Goal: Connect with others: Connect with others

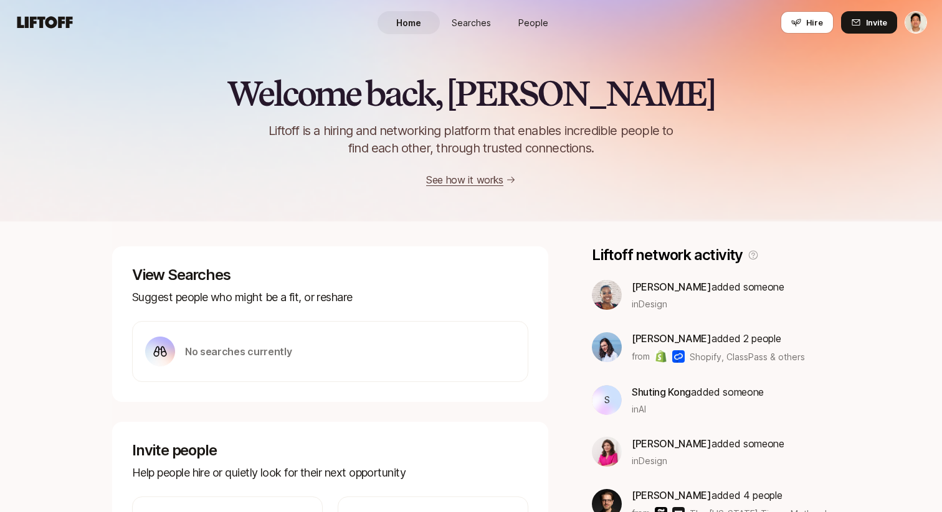
click at [536, 32] on link "People" at bounding box center [533, 22] width 62 height 23
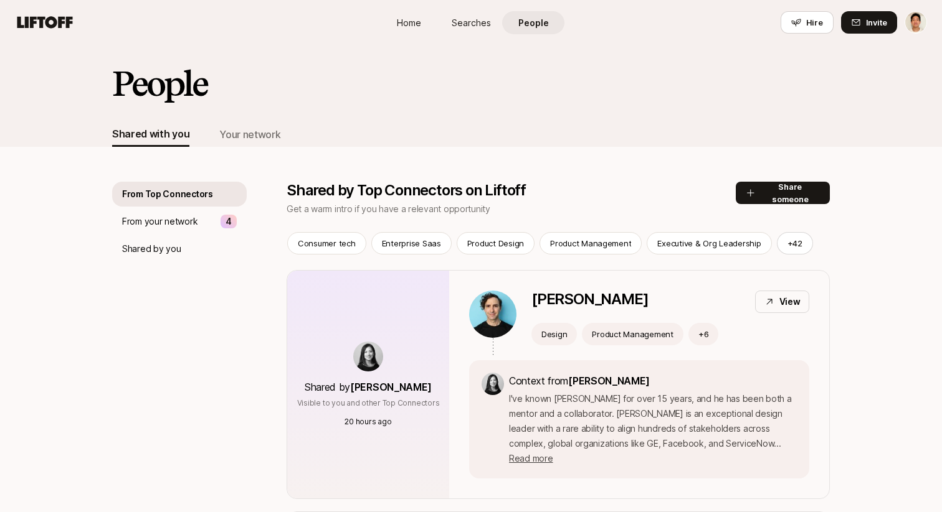
click at [233, 130] on div "Your network" at bounding box center [249, 134] width 61 height 16
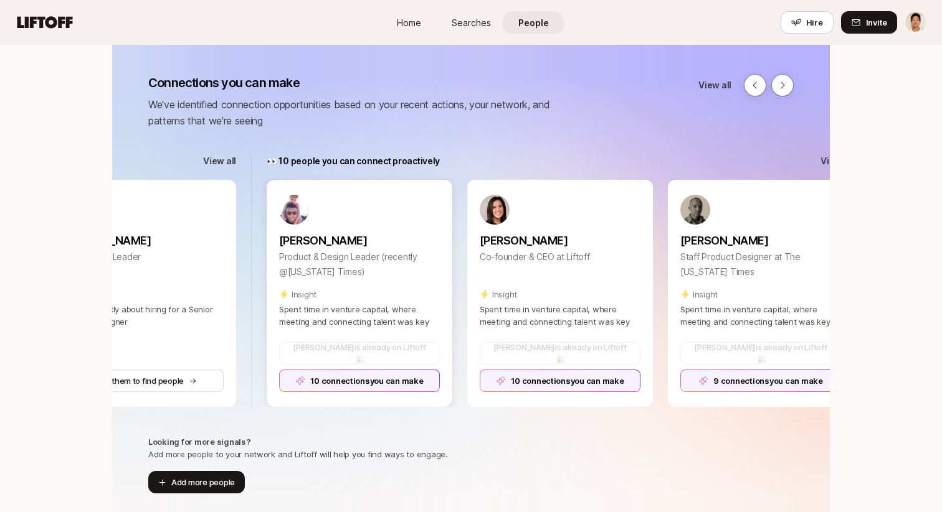
scroll to position [149, 0]
click at [423, 381] on div "10 connections you can make" at bounding box center [359, 380] width 161 height 22
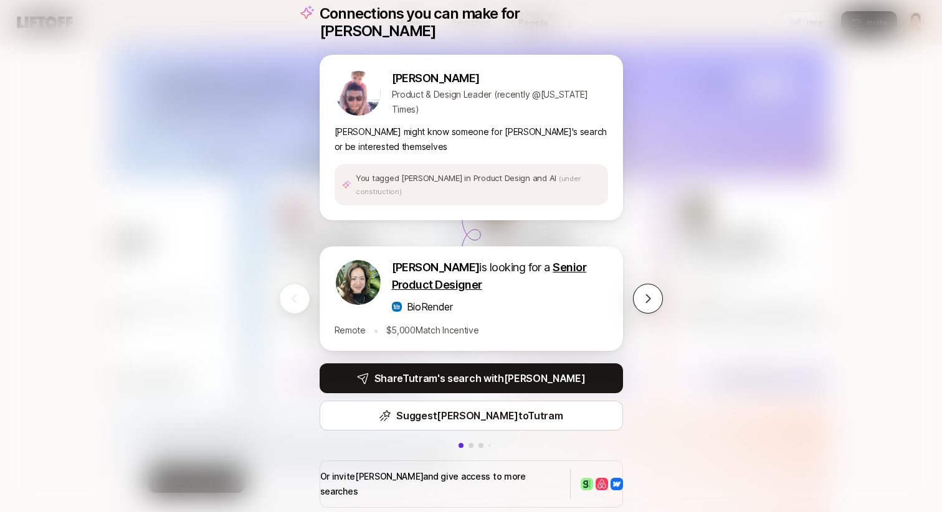
click at [643, 293] on icon at bounding box center [647, 299] width 12 height 12
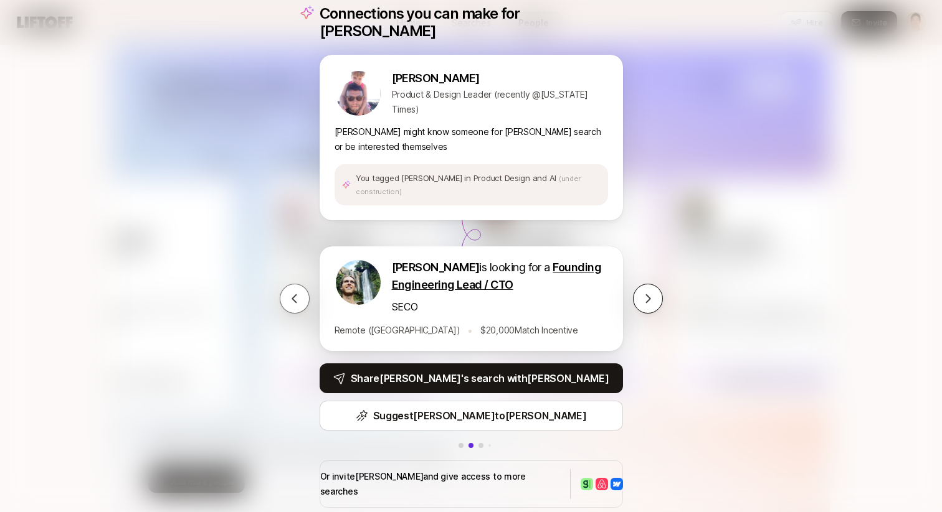
click at [643, 293] on icon at bounding box center [647, 299] width 12 height 12
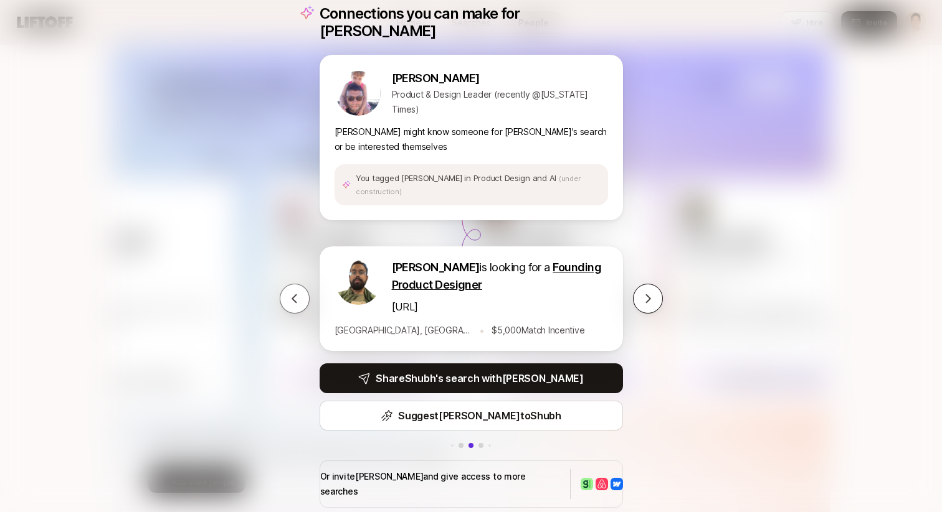
click at [643, 293] on icon at bounding box center [647, 299] width 12 height 12
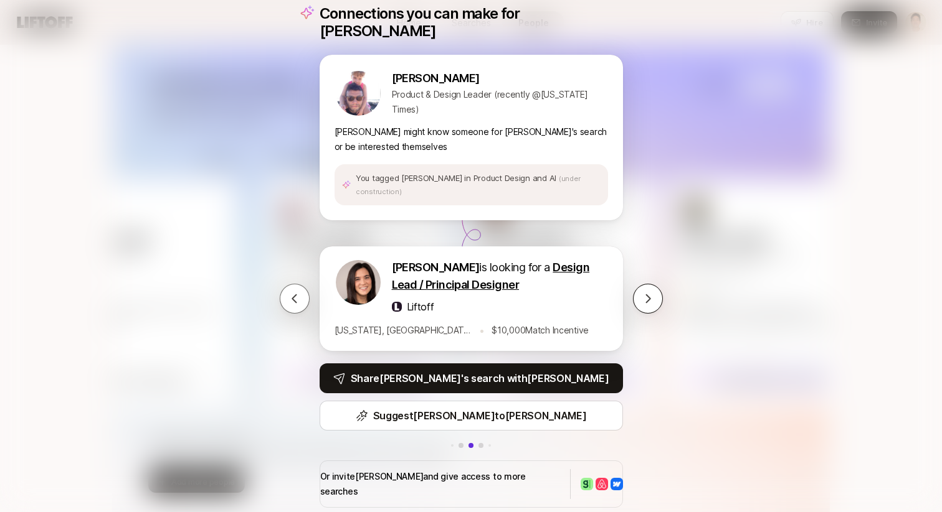
click at [661, 295] on button at bounding box center [648, 299] width 30 height 30
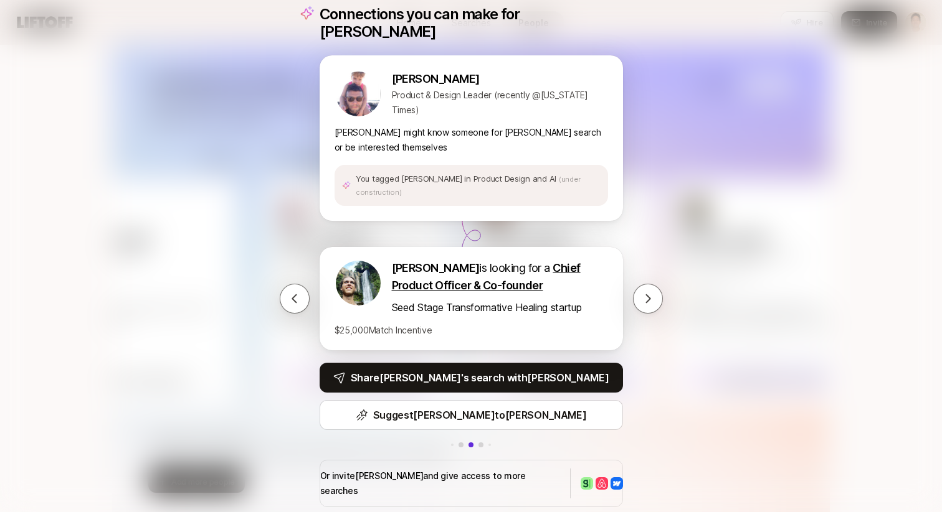
click at [701, 363] on div "Connections you can make for [PERSON_NAME] [PERSON_NAME] Product & Design Leade…" at bounding box center [471, 256] width 942 height 512
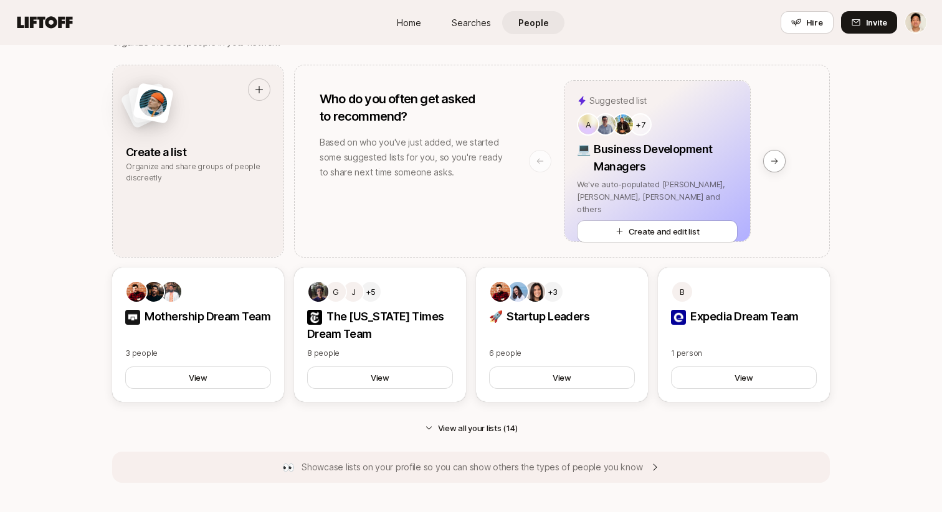
scroll to position [1133, 0]
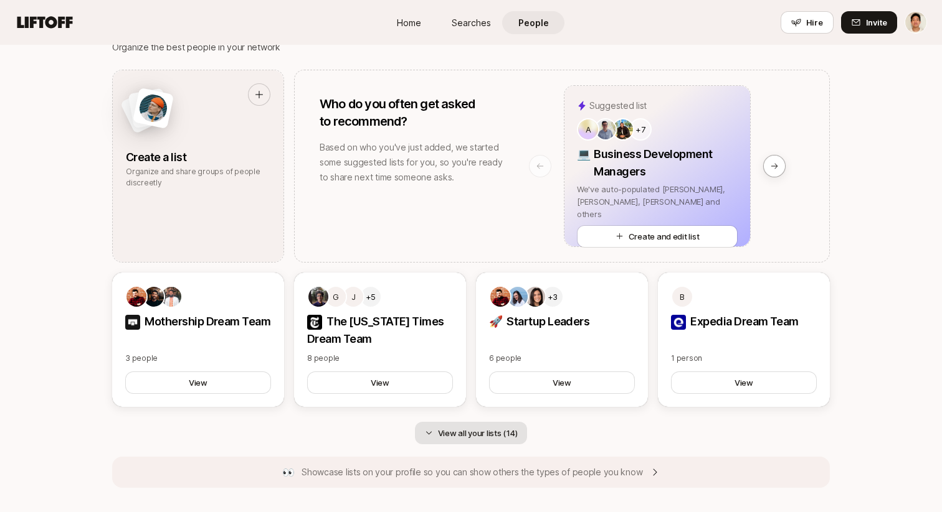
click at [496, 436] on button "View all your lists (14)" at bounding box center [471, 433] width 113 height 22
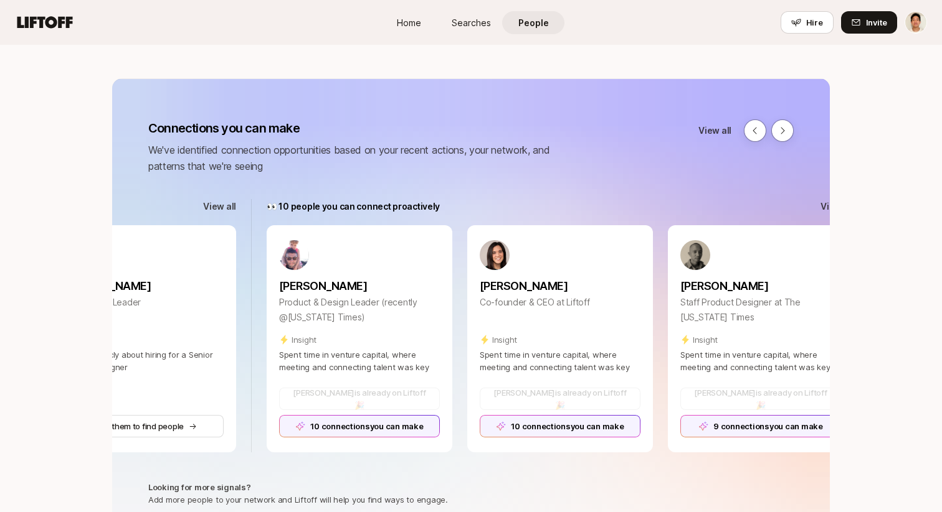
scroll to position [0, 0]
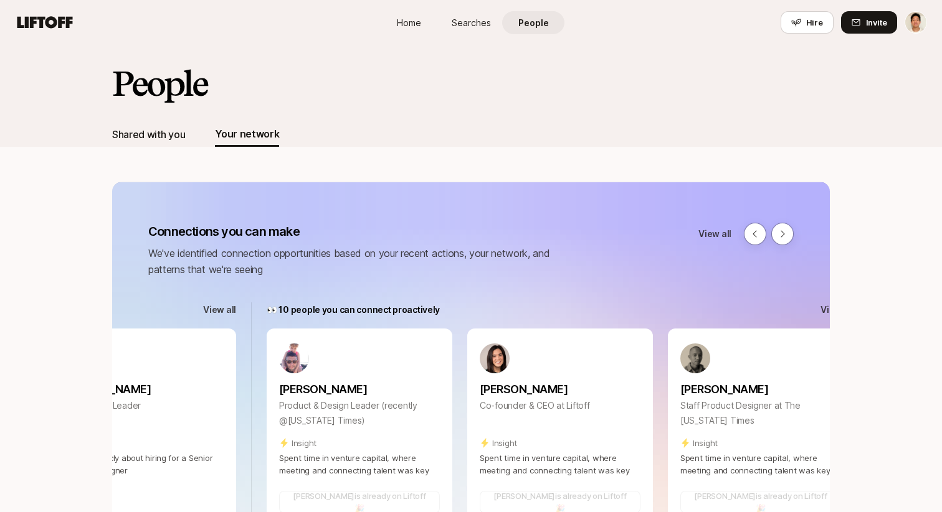
click at [159, 146] on div "Shared with you" at bounding box center [148, 134] width 73 height 25
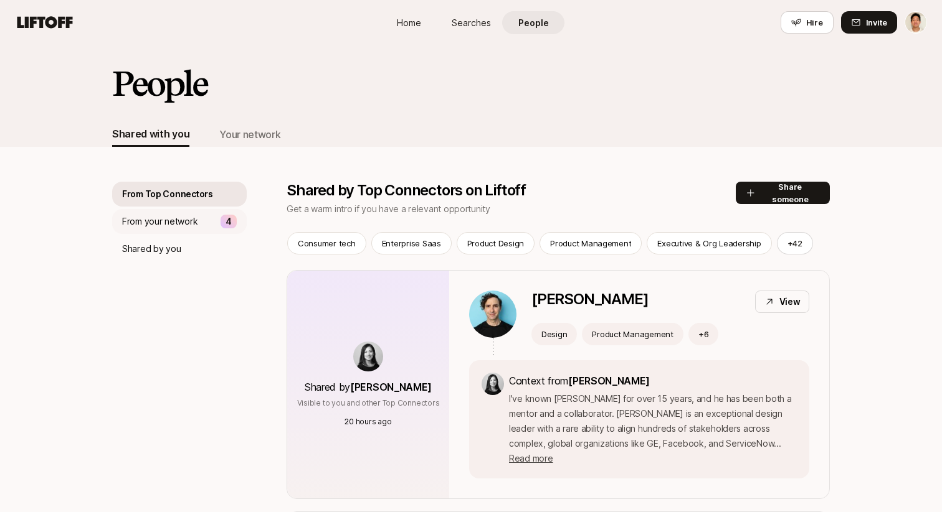
click at [198, 220] on div "From your network 4" at bounding box center [179, 221] width 135 height 25
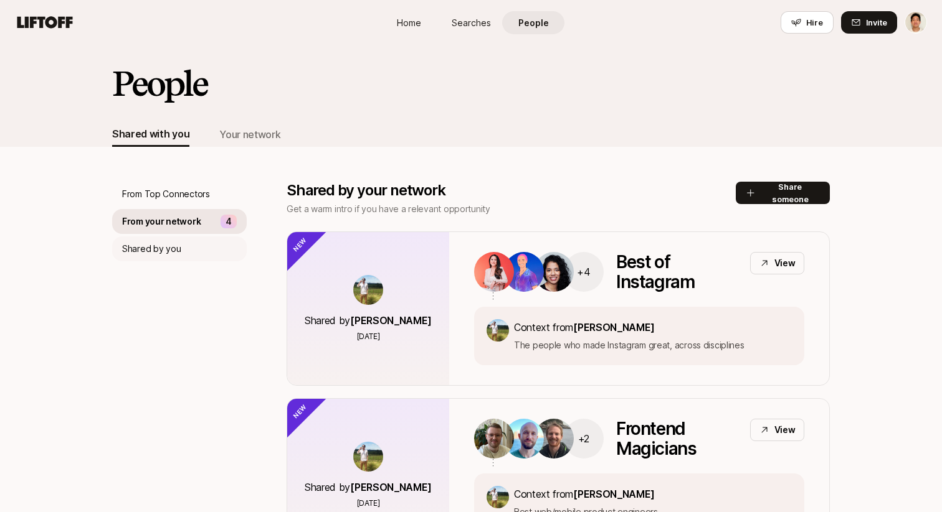
click at [213, 252] on div "Shared by you" at bounding box center [179, 249] width 135 height 25
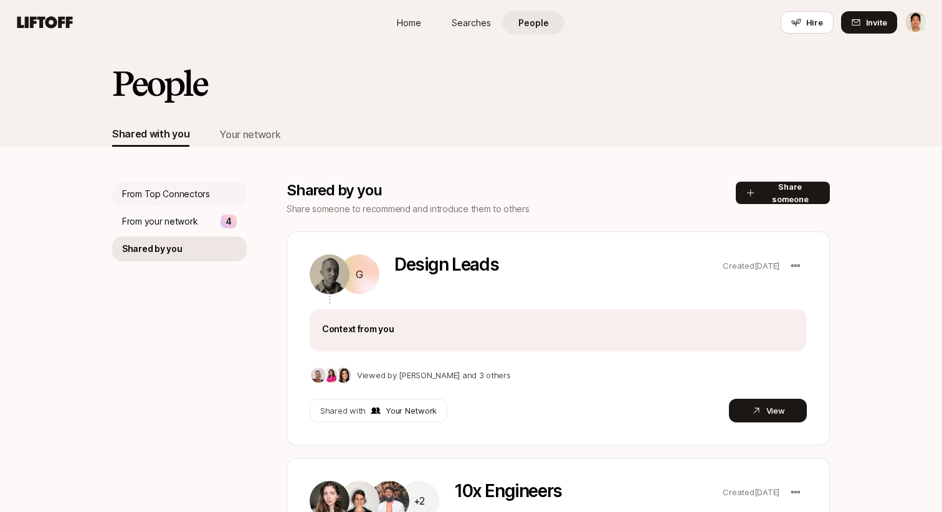
click at [218, 194] on div "From Top Connectors" at bounding box center [179, 194] width 135 height 25
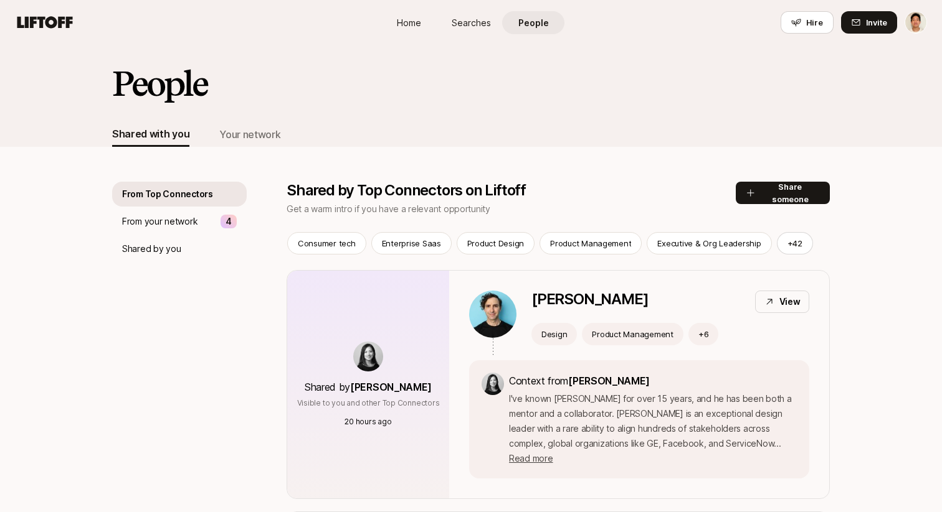
click at [404, 24] on span "Home" at bounding box center [409, 22] width 24 height 13
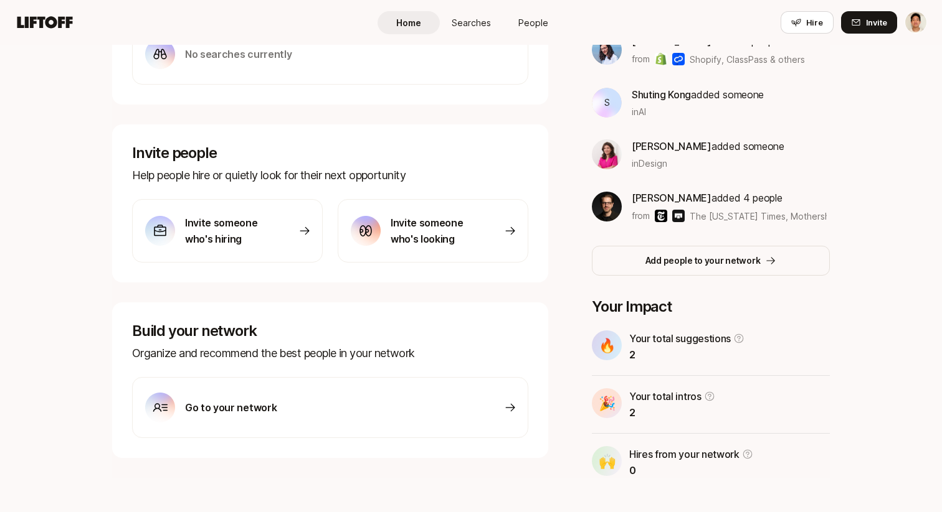
scroll to position [314, 0]
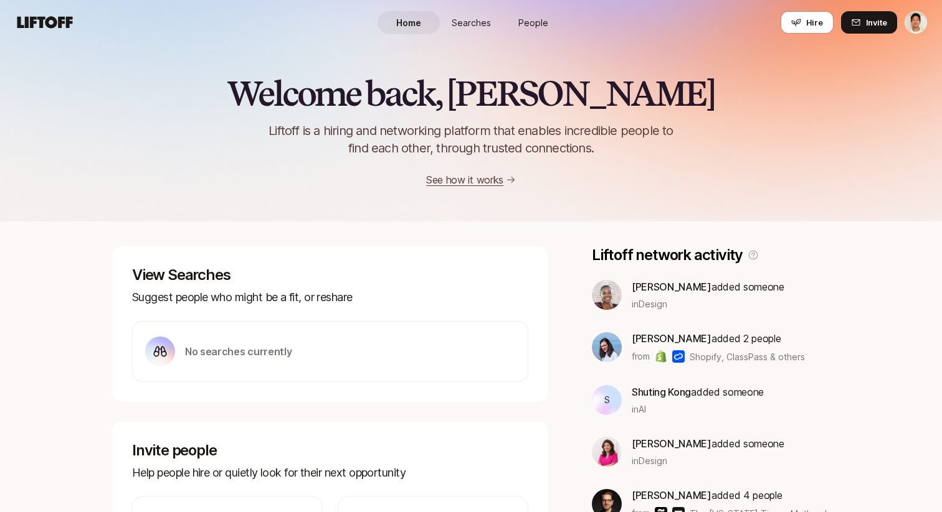
click at [535, 18] on span "People" at bounding box center [533, 22] width 30 height 13
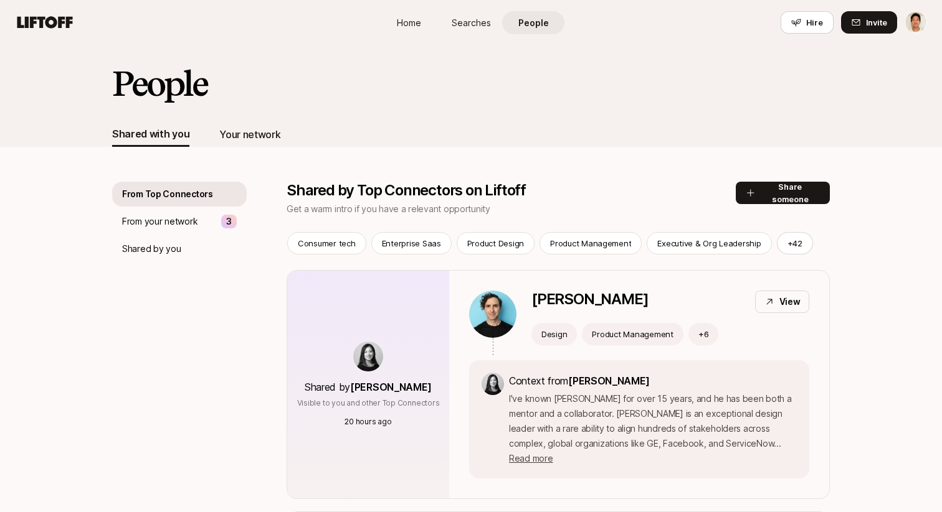
click at [243, 135] on div "Your network" at bounding box center [249, 134] width 61 height 16
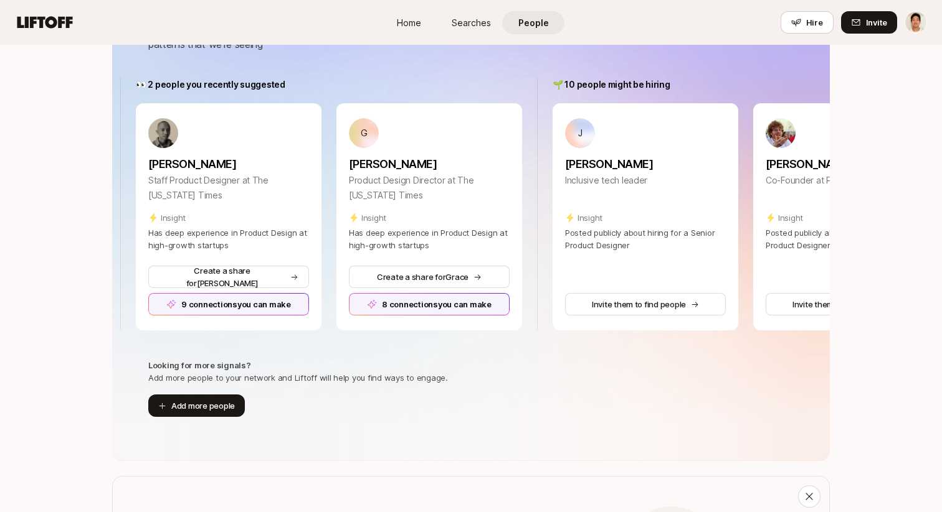
scroll to position [0, 23]
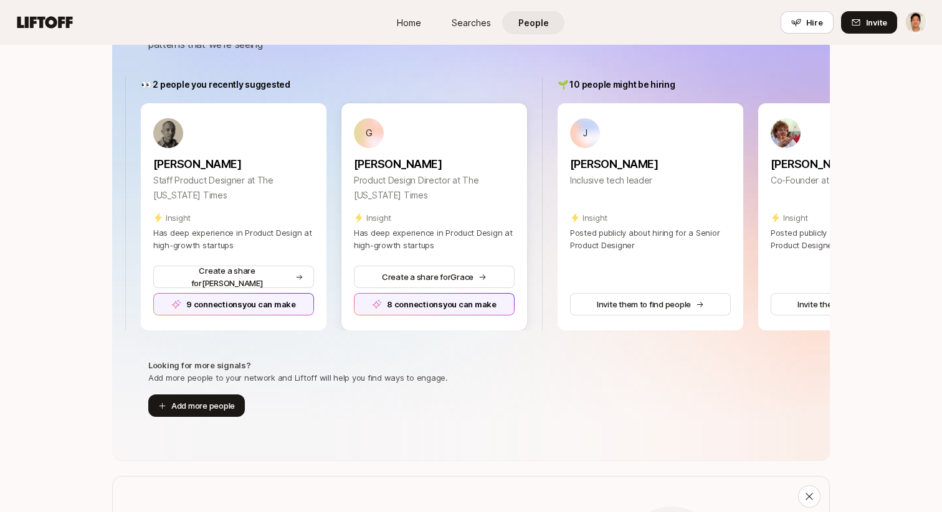
click at [475, 307] on div "8 connections you can make" at bounding box center [434, 304] width 161 height 22
